Goal: Check status: Check status

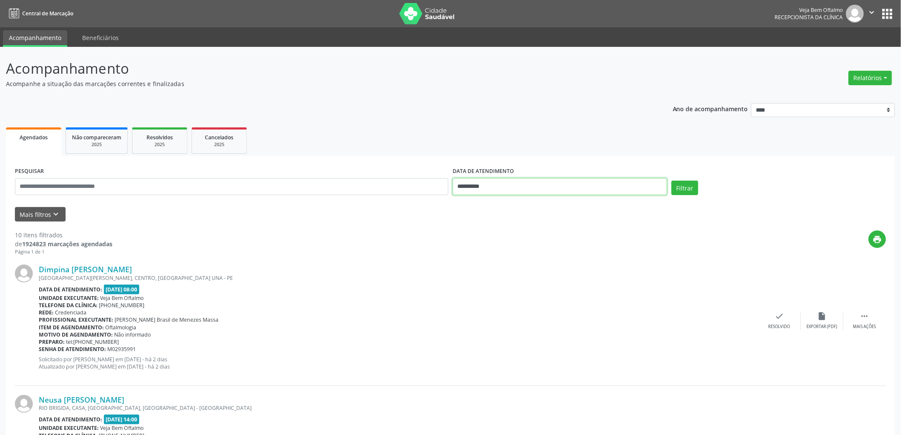
click at [473, 186] on input "**********" at bounding box center [559, 186] width 214 height 17
click at [537, 262] on span "18" at bounding box center [537, 264] width 17 height 17
type input "**********"
click at [537, 262] on span "18" at bounding box center [537, 264] width 17 height 17
click at [678, 186] on button "Filtrar" at bounding box center [684, 187] width 27 height 14
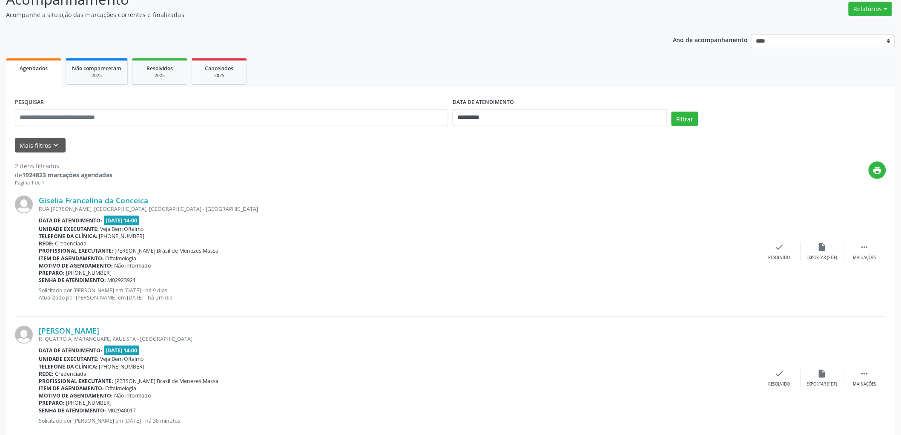
scroll to position [87, 0]
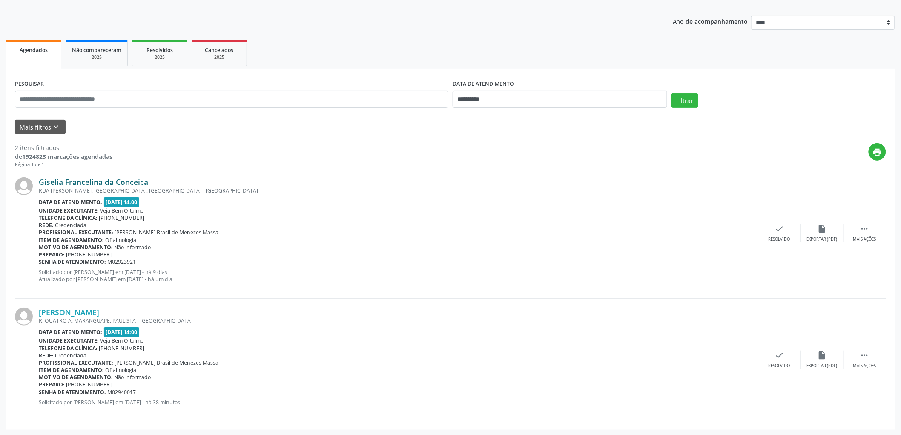
click at [108, 181] on link "Giselia Francelina da Conceica" at bounding box center [93, 181] width 109 height 9
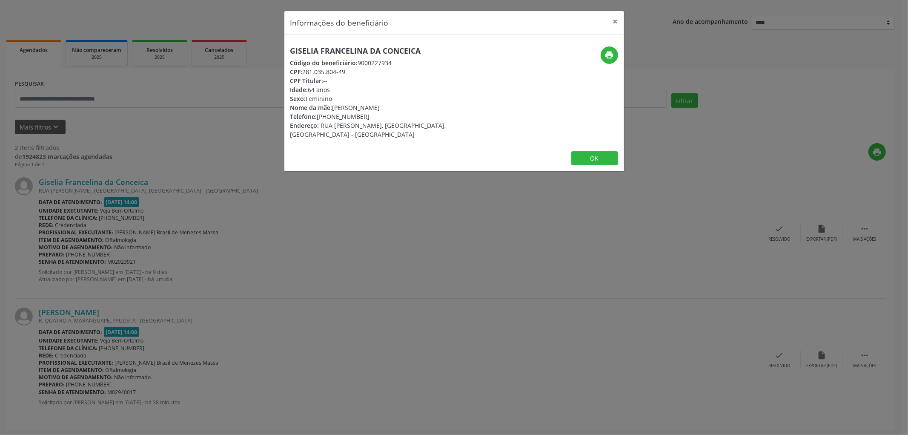
drag, startPoint x: 427, startPoint y: 49, endPoint x: 283, endPoint y: 49, distance: 143.8
click at [282, 49] on div "Informações do beneficiário × Giselia Francelina da Conceica Código do benefici…" at bounding box center [454, 217] width 908 height 435
copy h5 "Giselia Francelina da Conceica"
click at [593, 155] on button "OK" at bounding box center [594, 158] width 47 height 14
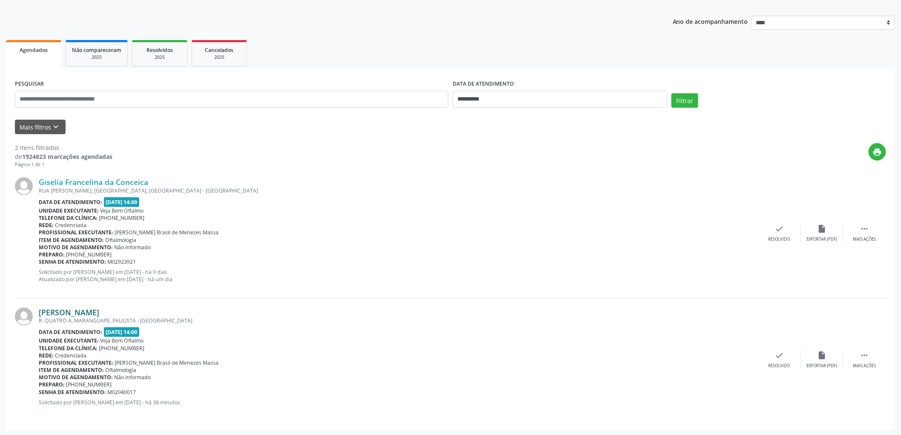
click at [99, 312] on link "[PERSON_NAME]" at bounding box center [69, 311] width 60 height 9
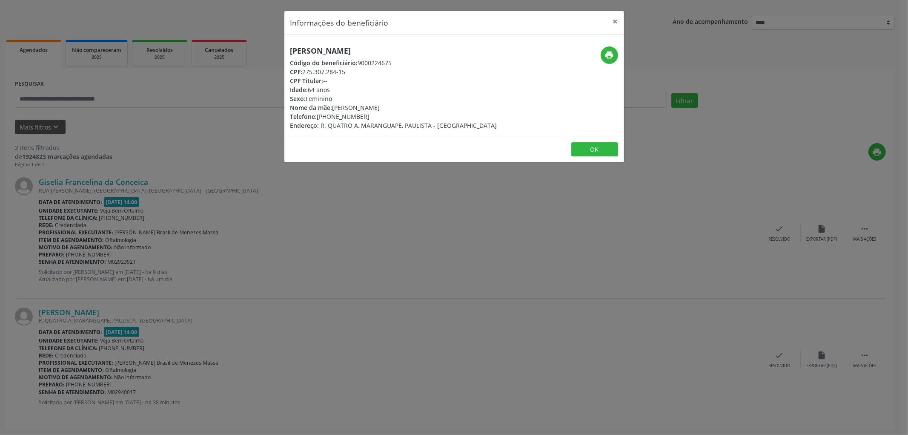
drag, startPoint x: 457, startPoint y: 48, endPoint x: 281, endPoint y: 48, distance: 176.2
click at [281, 48] on div "Informações do beneficiário × [PERSON_NAME] Código do beneficiário: 9000224675 …" at bounding box center [454, 217] width 908 height 435
copy h5 "[PERSON_NAME]"
click at [595, 154] on button "OK" at bounding box center [594, 149] width 47 height 14
